Goal: Task Accomplishment & Management: Manage account settings

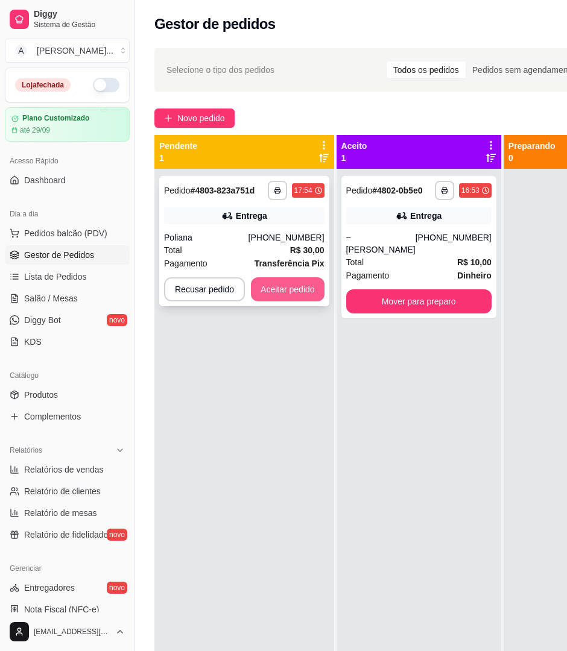
click at [310, 286] on button "Aceitar pedido" at bounding box center [288, 289] width 74 height 24
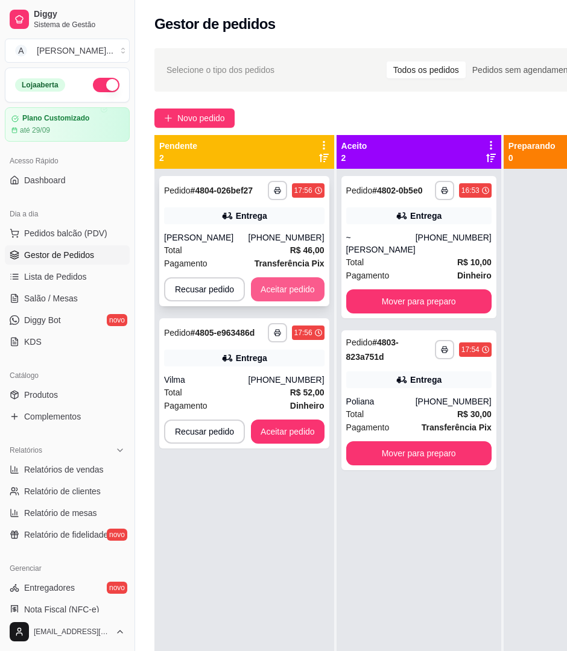
click at [287, 285] on button "Aceitar pedido" at bounding box center [288, 289] width 74 height 24
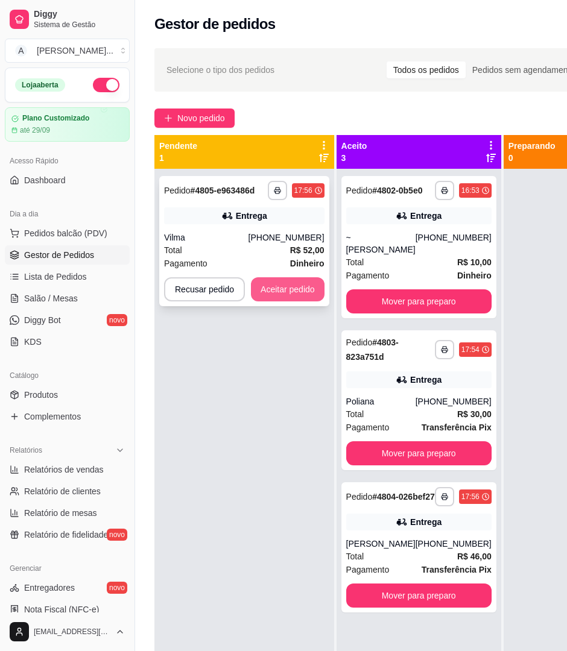
click at [288, 285] on button "Aceitar pedido" at bounding box center [288, 289] width 74 height 24
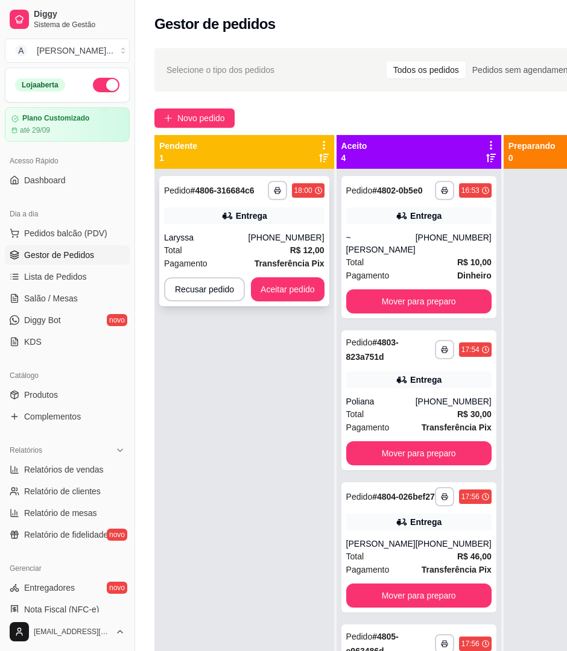
click at [288, 278] on button "Aceitar pedido" at bounding box center [288, 289] width 74 height 24
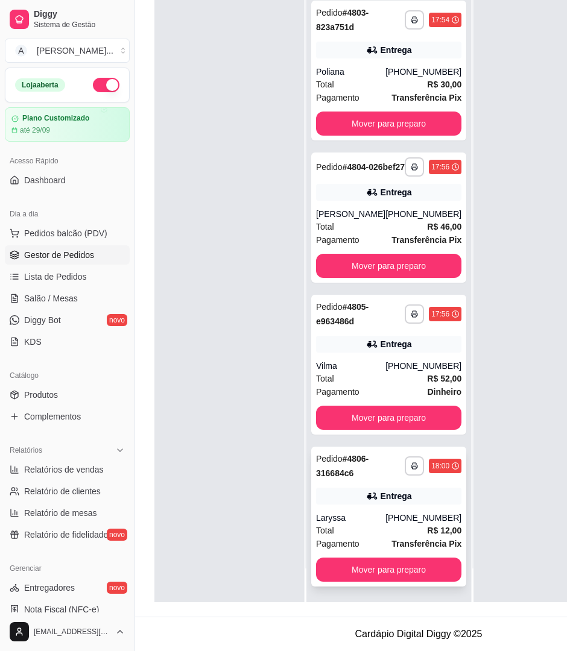
scroll to position [196, 0]
click at [403, 336] on div "Entrega" at bounding box center [388, 344] width 145 height 17
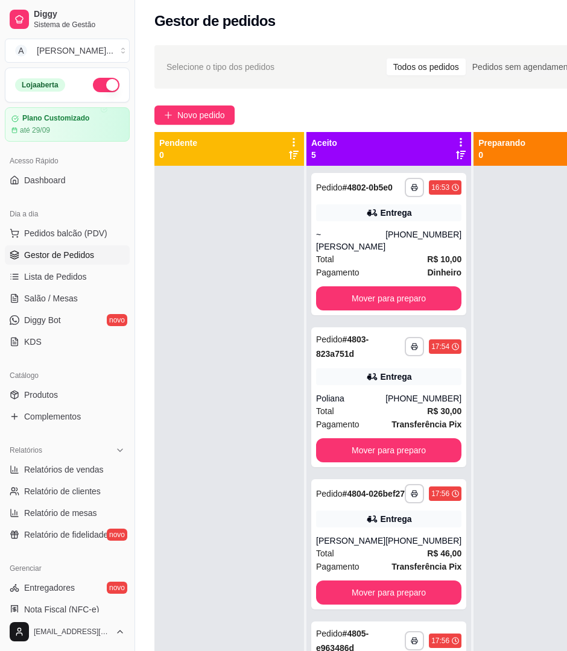
scroll to position [0, 0]
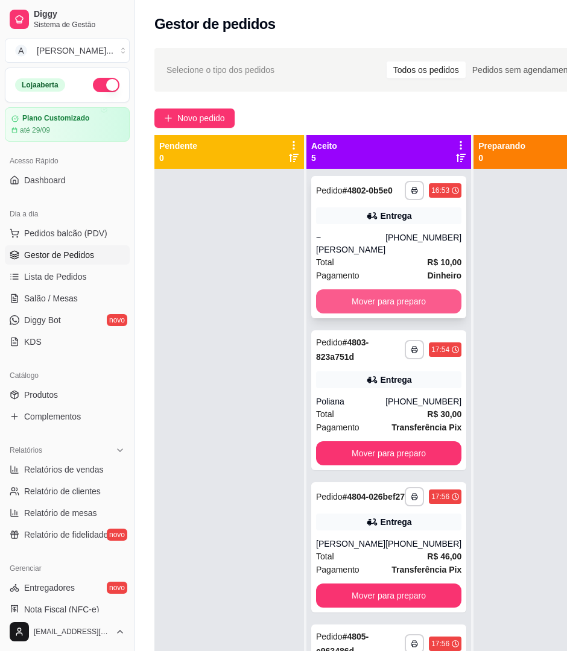
click at [382, 310] on button "Mover para preparo" at bounding box center [388, 301] width 145 height 24
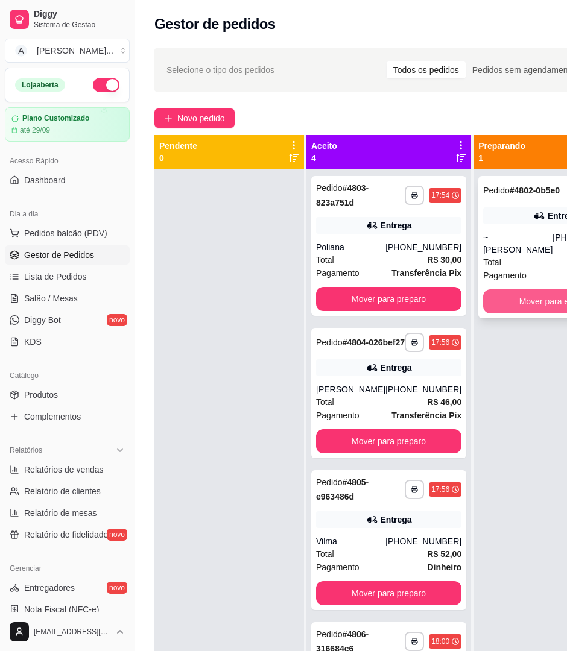
click at [516, 297] on button "Mover para entrega" at bounding box center [555, 301] width 145 height 24
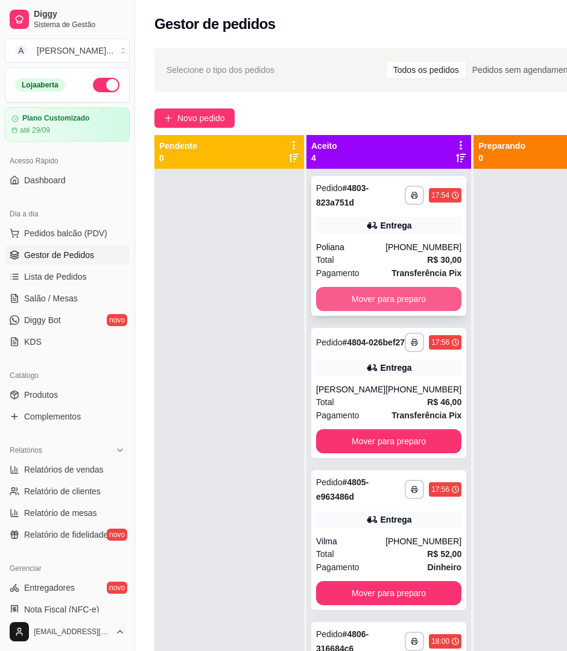
click at [409, 304] on button "Mover para preparo" at bounding box center [388, 299] width 145 height 24
click at [409, 304] on div "Mover para preparo" at bounding box center [388, 299] width 145 height 24
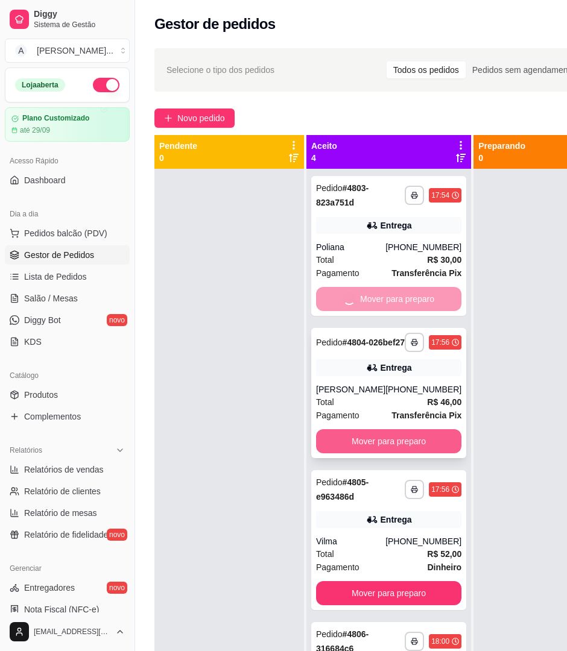
click at [394, 452] on button "Mover para preparo" at bounding box center [388, 441] width 145 height 24
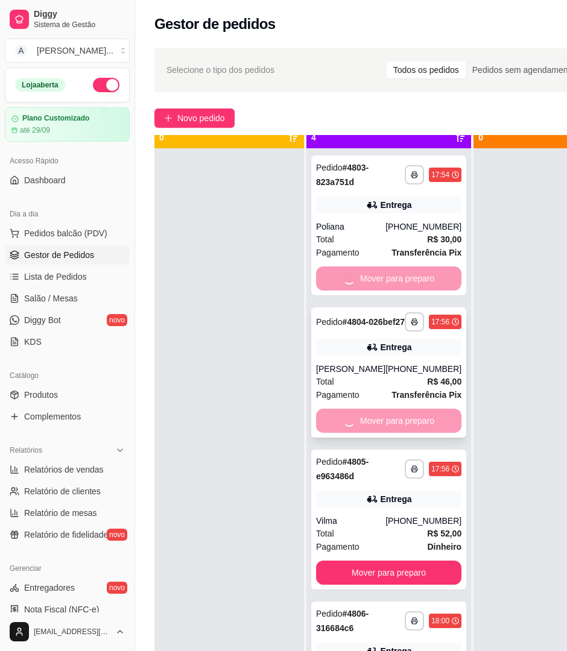
scroll to position [46, 0]
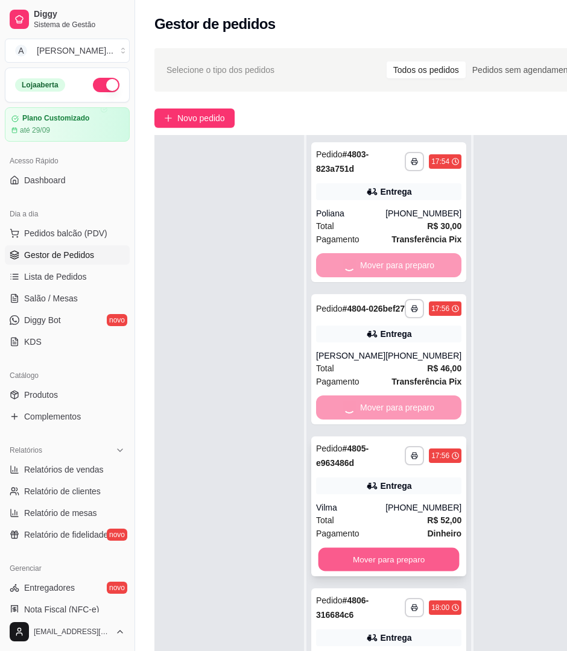
click at [339, 564] on button "Mover para preparo" at bounding box center [388, 560] width 141 height 24
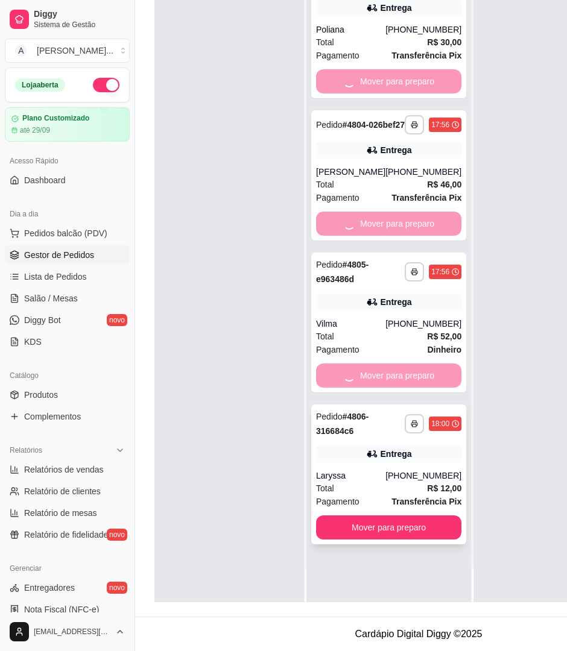
scroll to position [196, 0]
click at [353, 516] on button "Mover para preparo" at bounding box center [388, 528] width 141 height 24
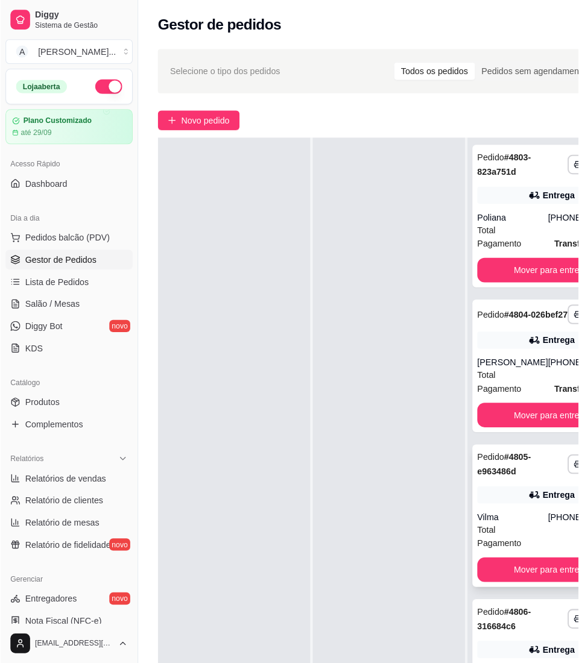
scroll to position [46, 0]
click at [500, 444] on strong "# 4805-e963486d" at bounding box center [494, 456] width 52 height 24
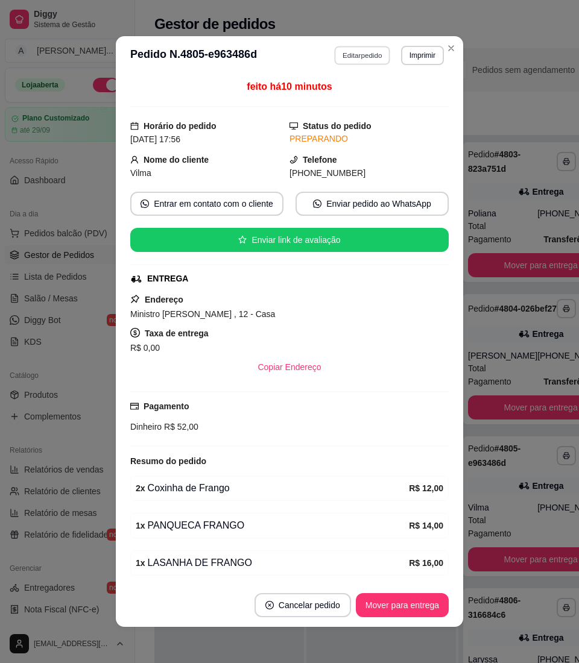
click at [340, 63] on button "Editar pedido" at bounding box center [363, 55] width 56 height 19
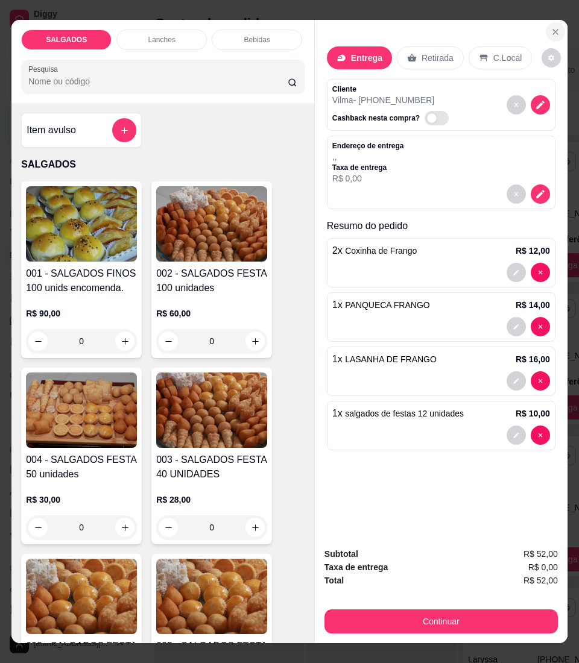
click at [546, 27] on button "Close" at bounding box center [555, 31] width 19 height 19
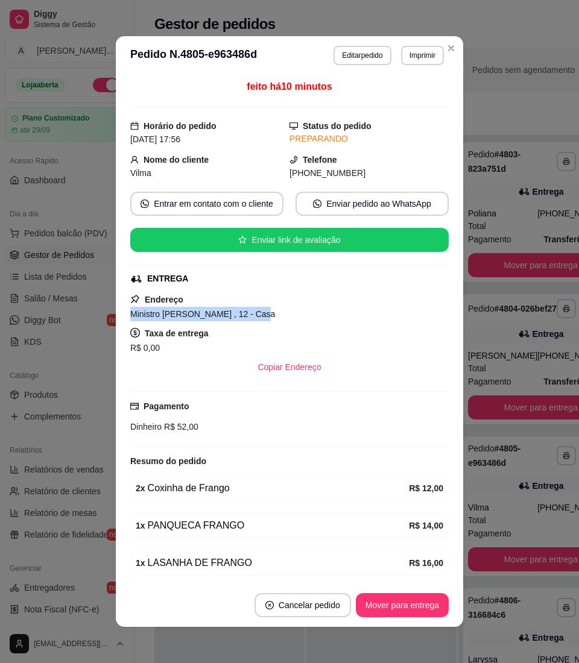
drag, startPoint x: 250, startPoint y: 314, endPoint x: 101, endPoint y: 313, distance: 148.3
click at [101, 313] on div "**********" at bounding box center [289, 331] width 579 height 663
copy span "Ministro [PERSON_NAME] , 12 - Casa"
click at [371, 53] on button "Editar pedido" at bounding box center [361, 55] width 57 height 19
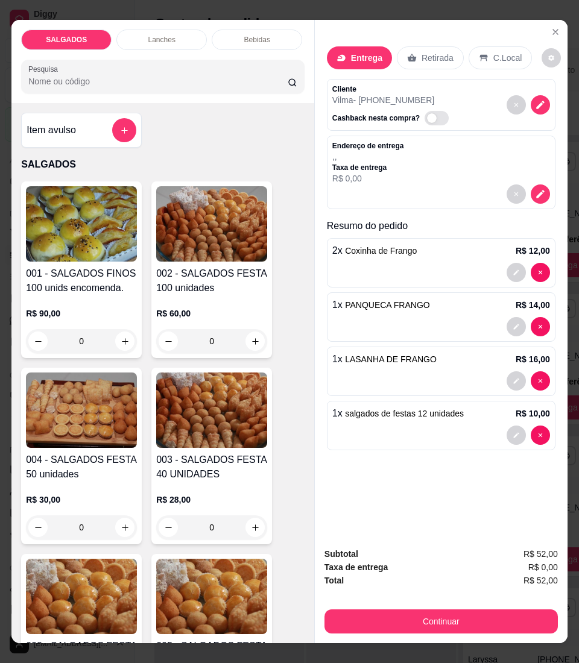
click at [359, 46] on div "Entrega" at bounding box center [359, 57] width 65 height 23
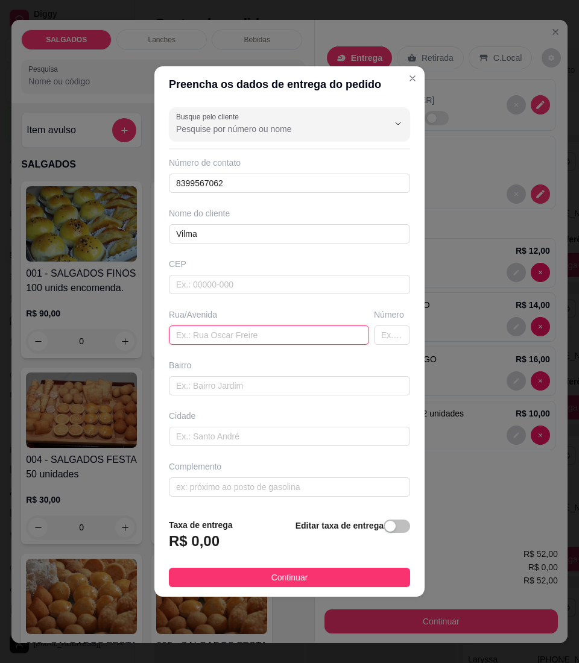
click at [288, 345] on input "text" at bounding box center [269, 335] width 200 height 19
paste input "Ministro [PERSON_NAME] , 12 - Casa"
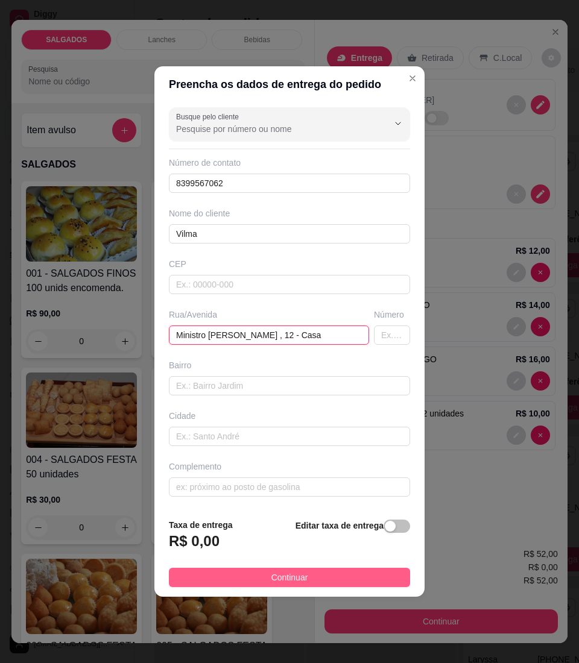
type input "Ministro [PERSON_NAME] , 12 - Casa"
click at [261, 582] on button "Continuar" at bounding box center [289, 577] width 241 height 19
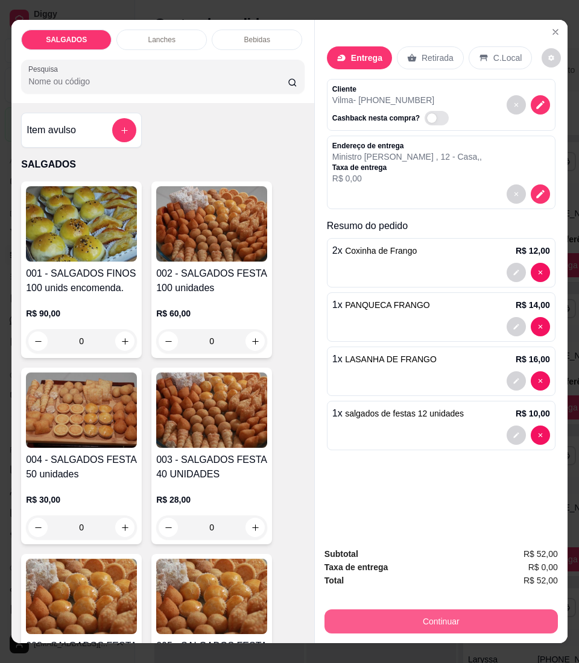
click at [444, 609] on button "Continuar" at bounding box center [440, 621] width 233 height 24
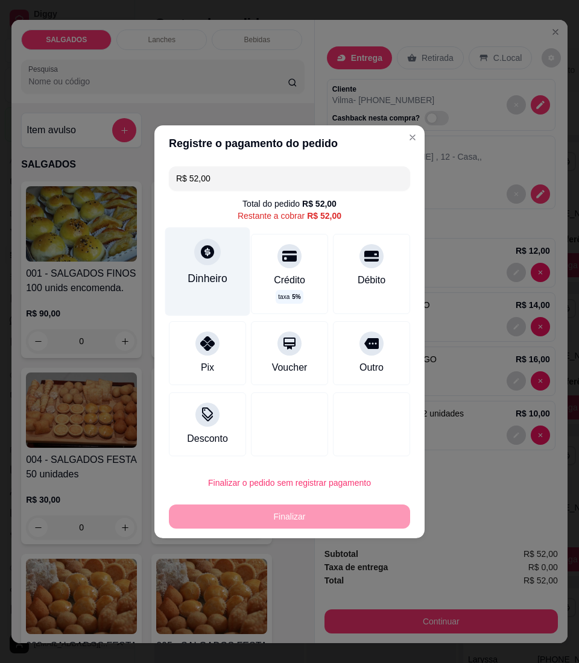
click at [203, 251] on icon at bounding box center [207, 251] width 13 height 13
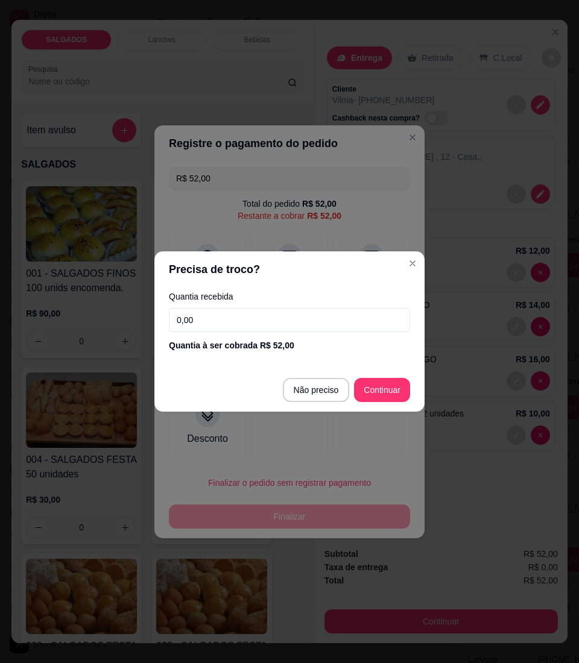
click at [260, 316] on input "0,00" at bounding box center [289, 320] width 241 height 24
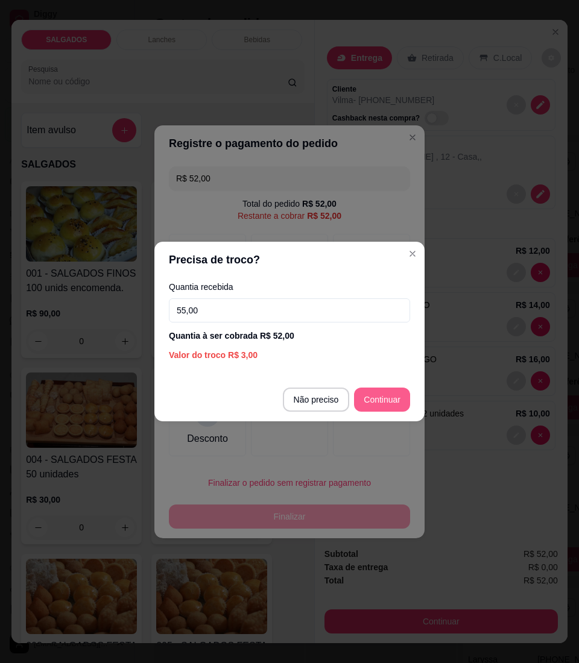
type input "55,00"
type input "R$ 0,00"
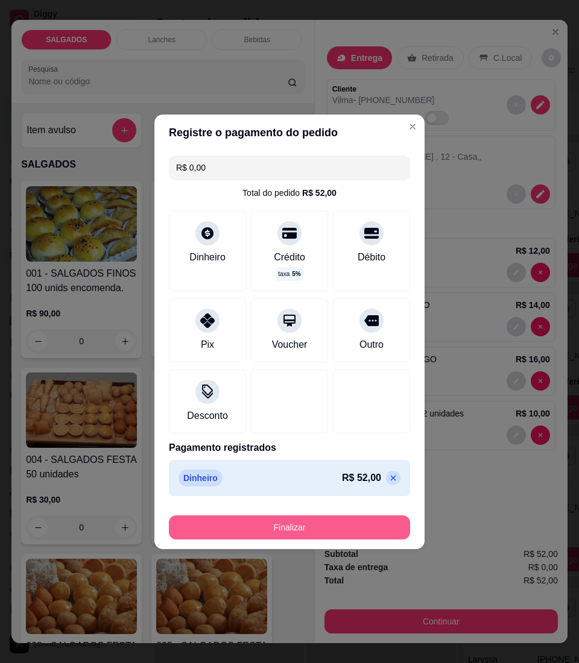
click at [326, 534] on button "Finalizar" at bounding box center [289, 527] width 241 height 24
click at [213, 534] on button "Finalizar" at bounding box center [289, 527] width 241 height 24
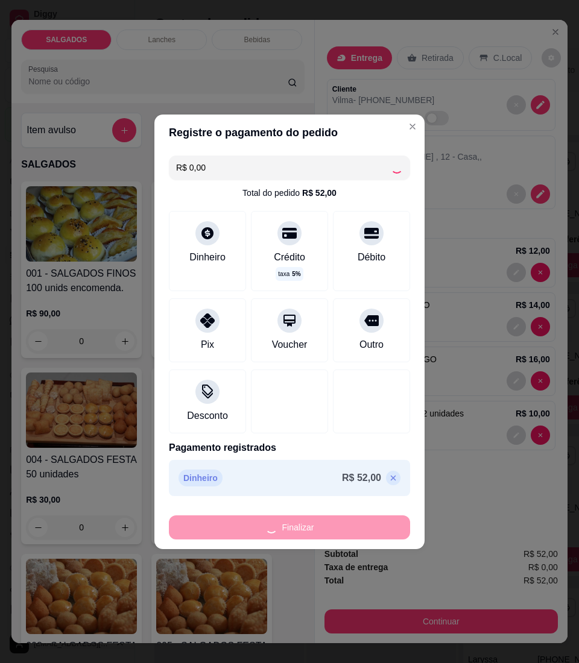
type input "0"
type input "-R$ 52,00"
